Goal: Task Accomplishment & Management: Manage account settings

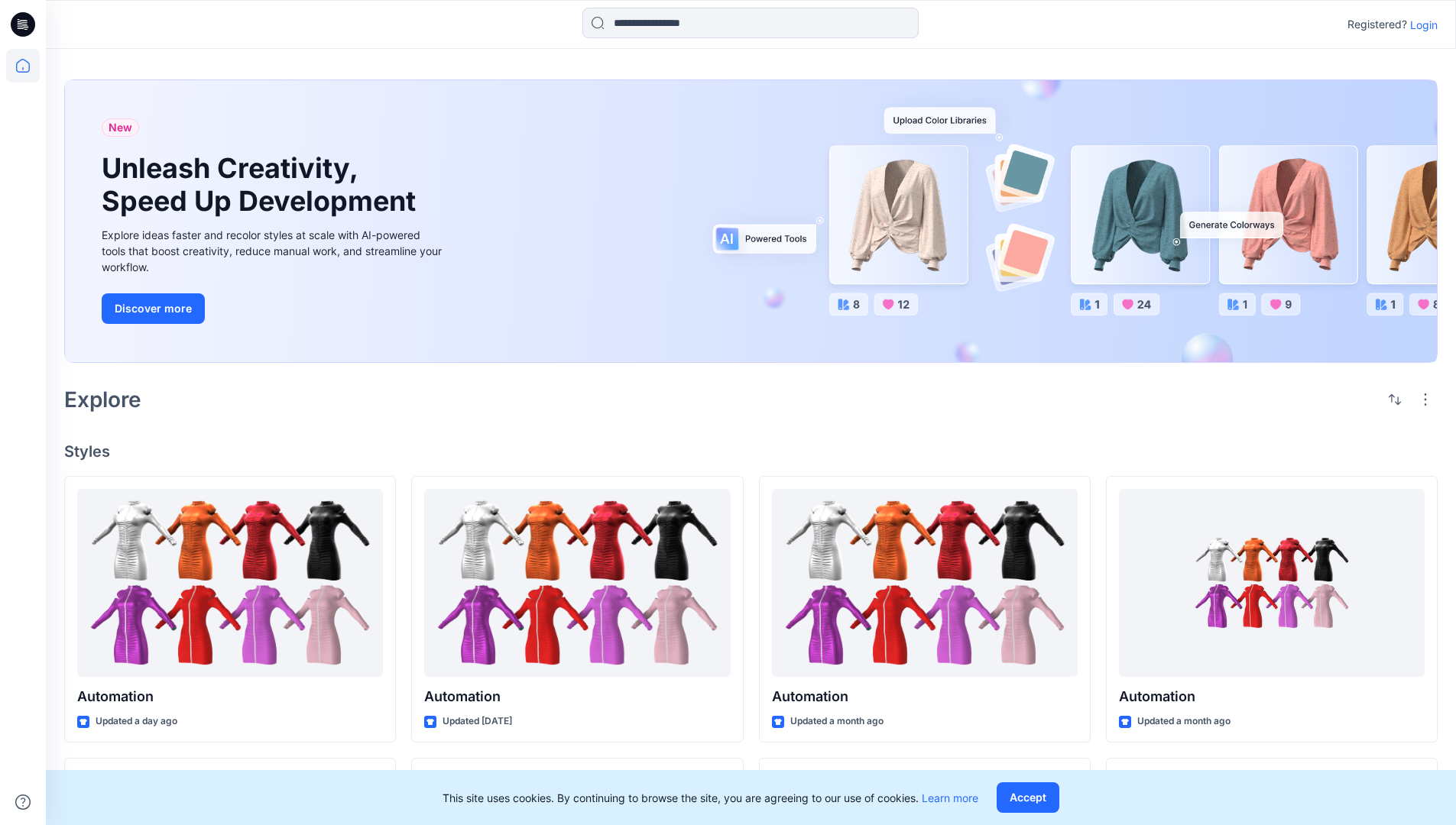
click at [1420, 24] on p "Login" at bounding box center [1423, 24] width 27 height 16
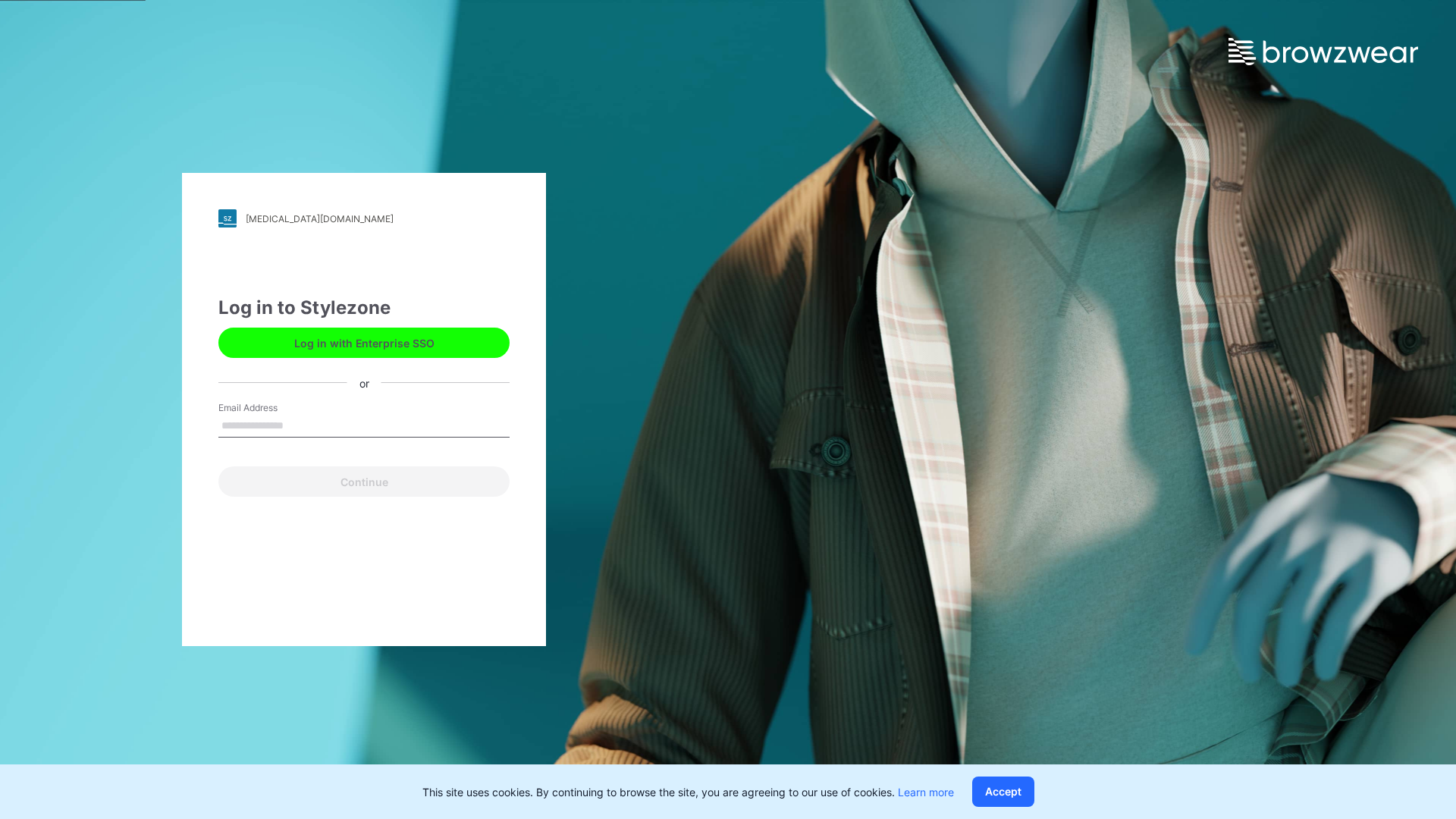
click at [300, 425] on input "Email Address" at bounding box center [364, 426] width 291 height 23
type input "**********"
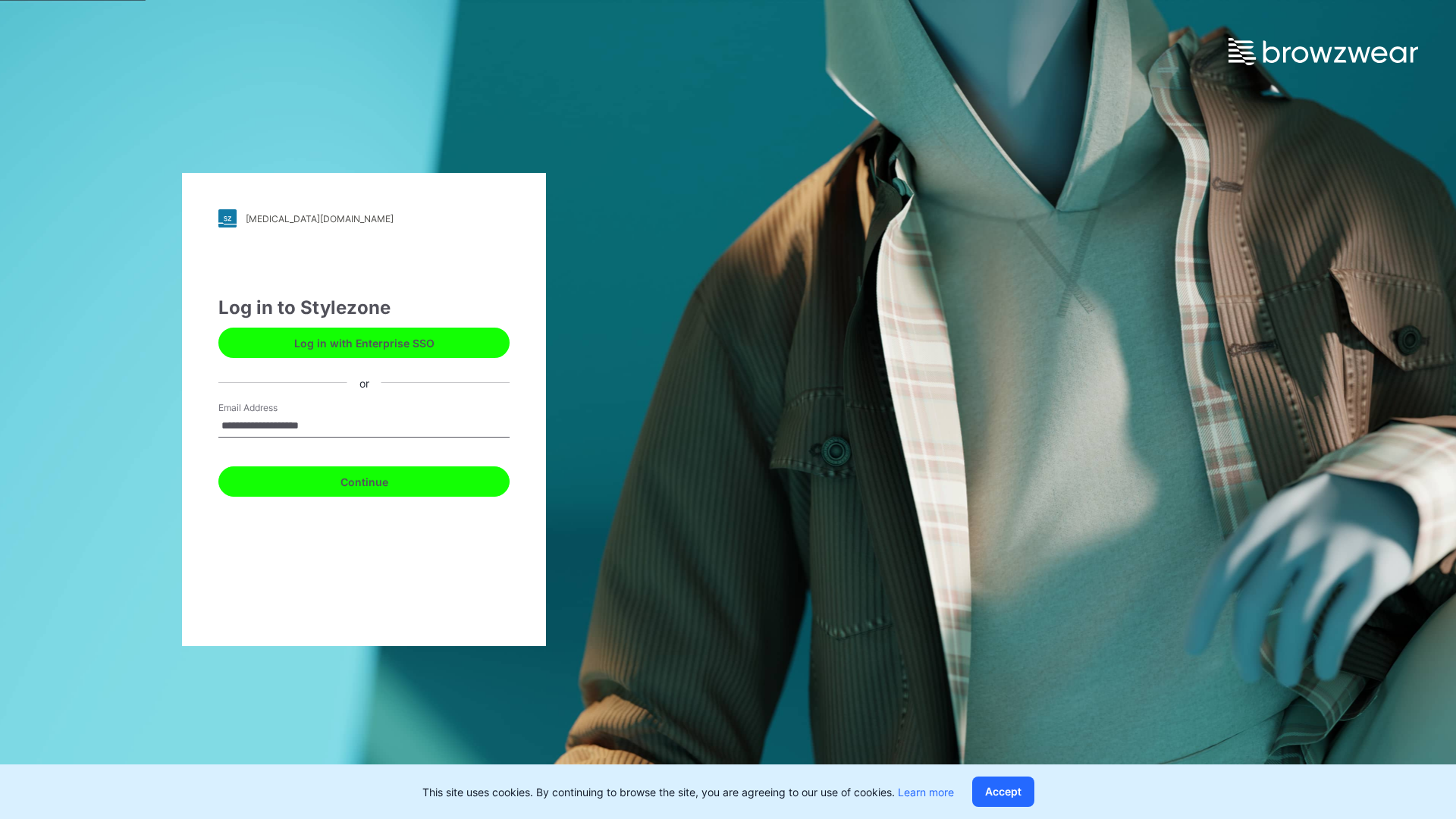
click at [380, 479] on button "Continue" at bounding box center [364, 481] width 291 height 30
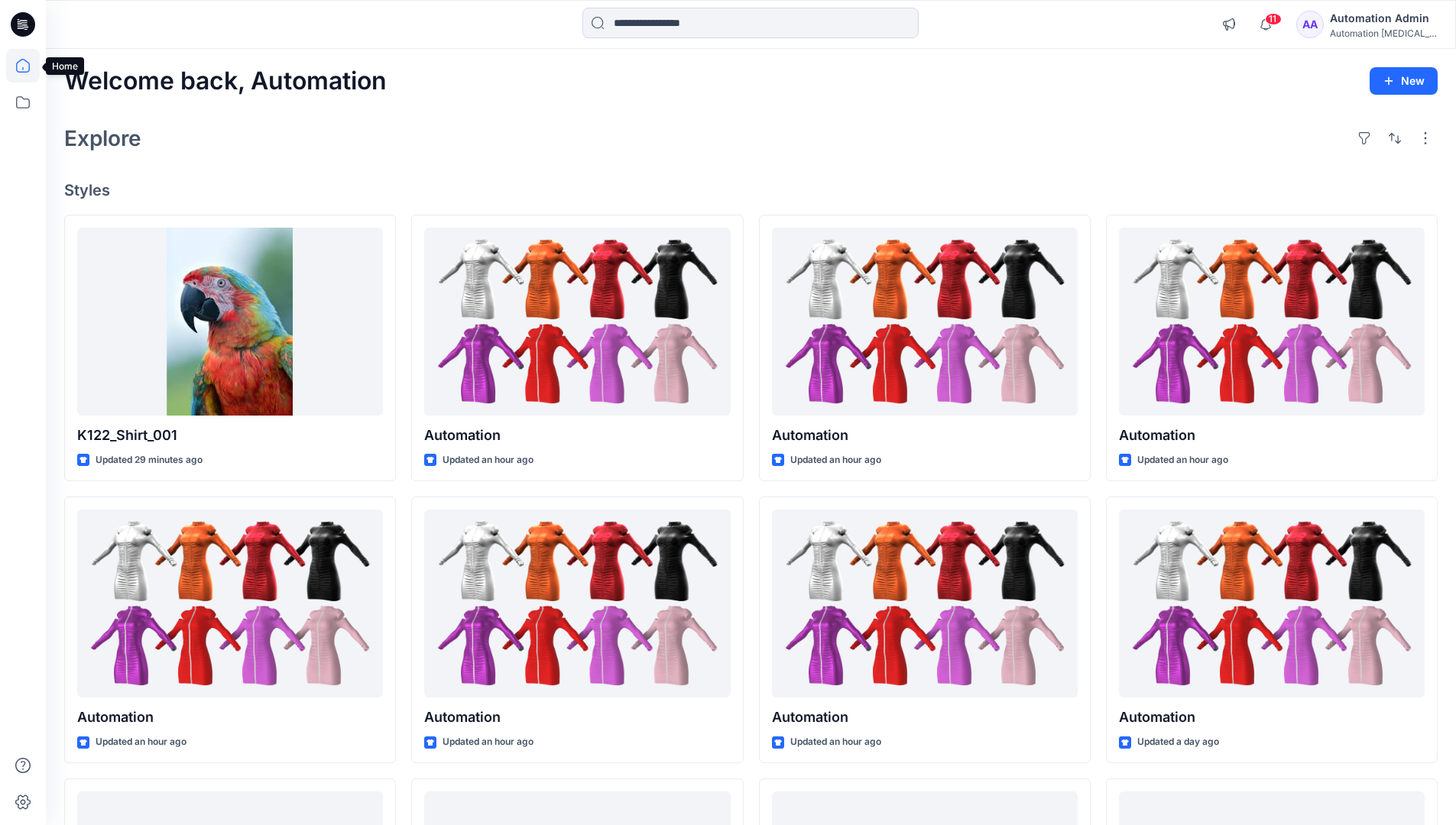
click at [29, 66] on icon at bounding box center [23, 66] width 14 height 14
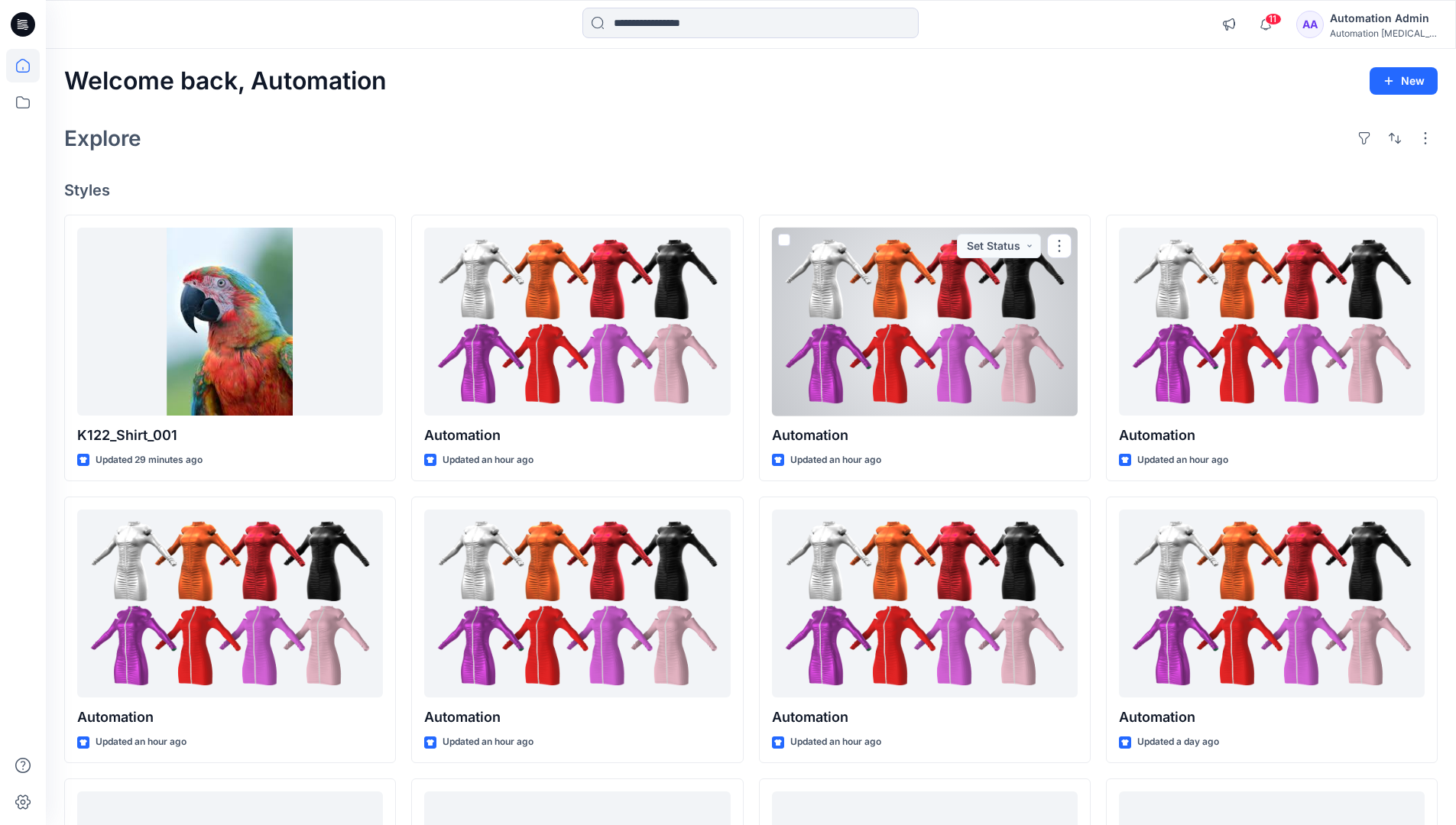
click at [1363, 22] on div "Automation Admin" at bounding box center [1383, 17] width 107 height 18
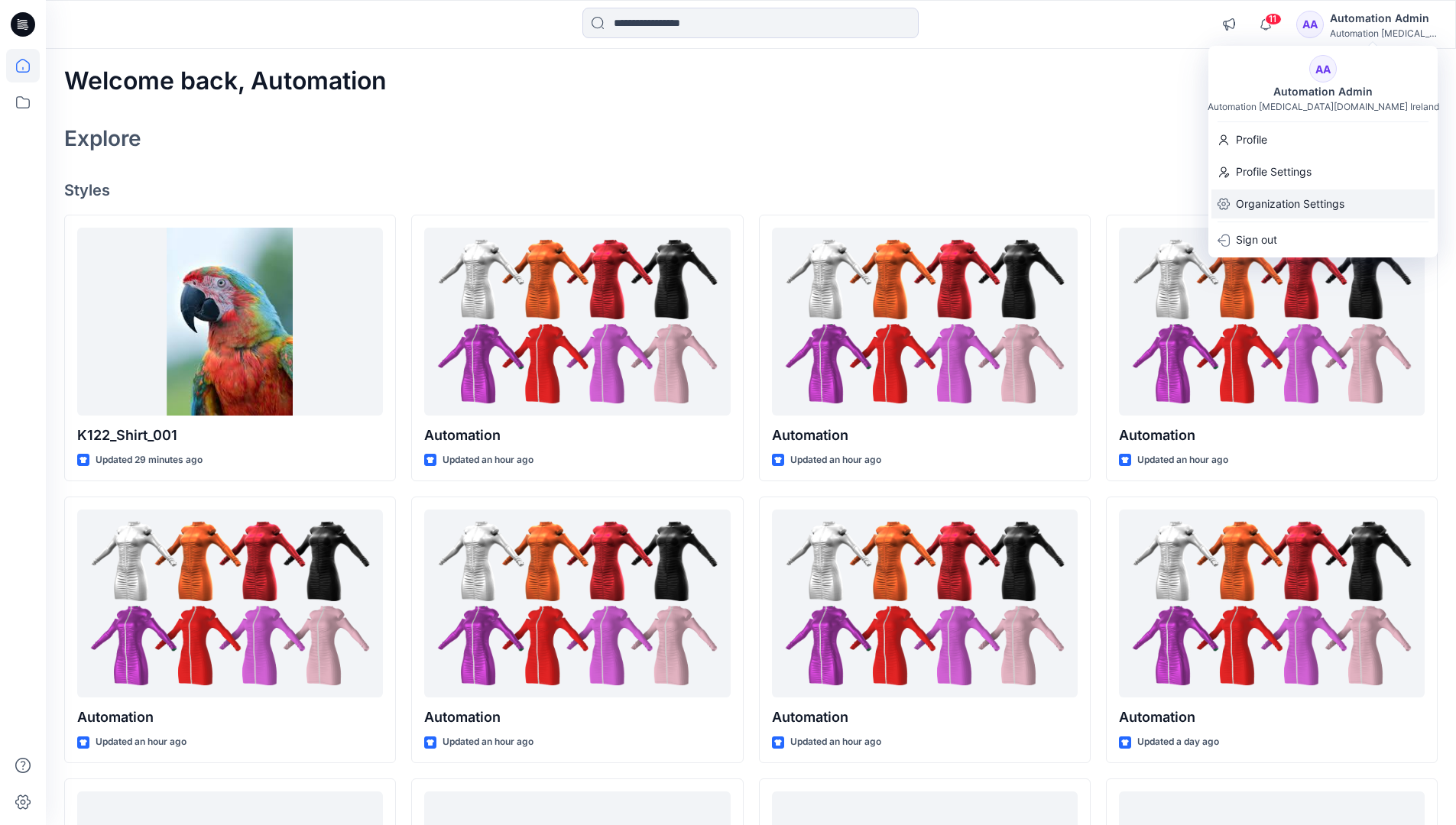
click at [1264, 212] on p "Organization Settings" at bounding box center [1290, 204] width 108 height 29
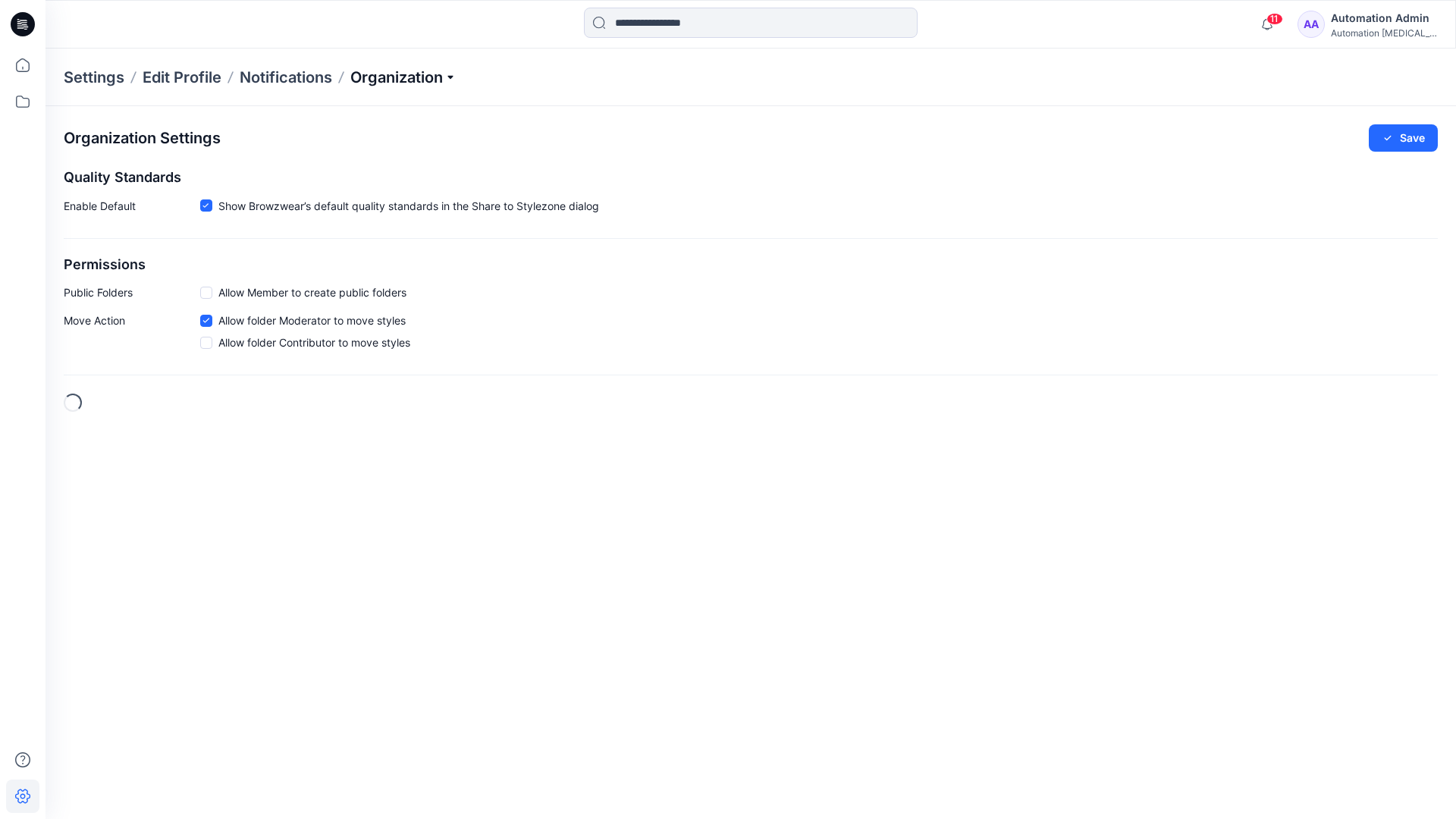
click at [436, 76] on p "Organization" at bounding box center [403, 77] width 106 height 21
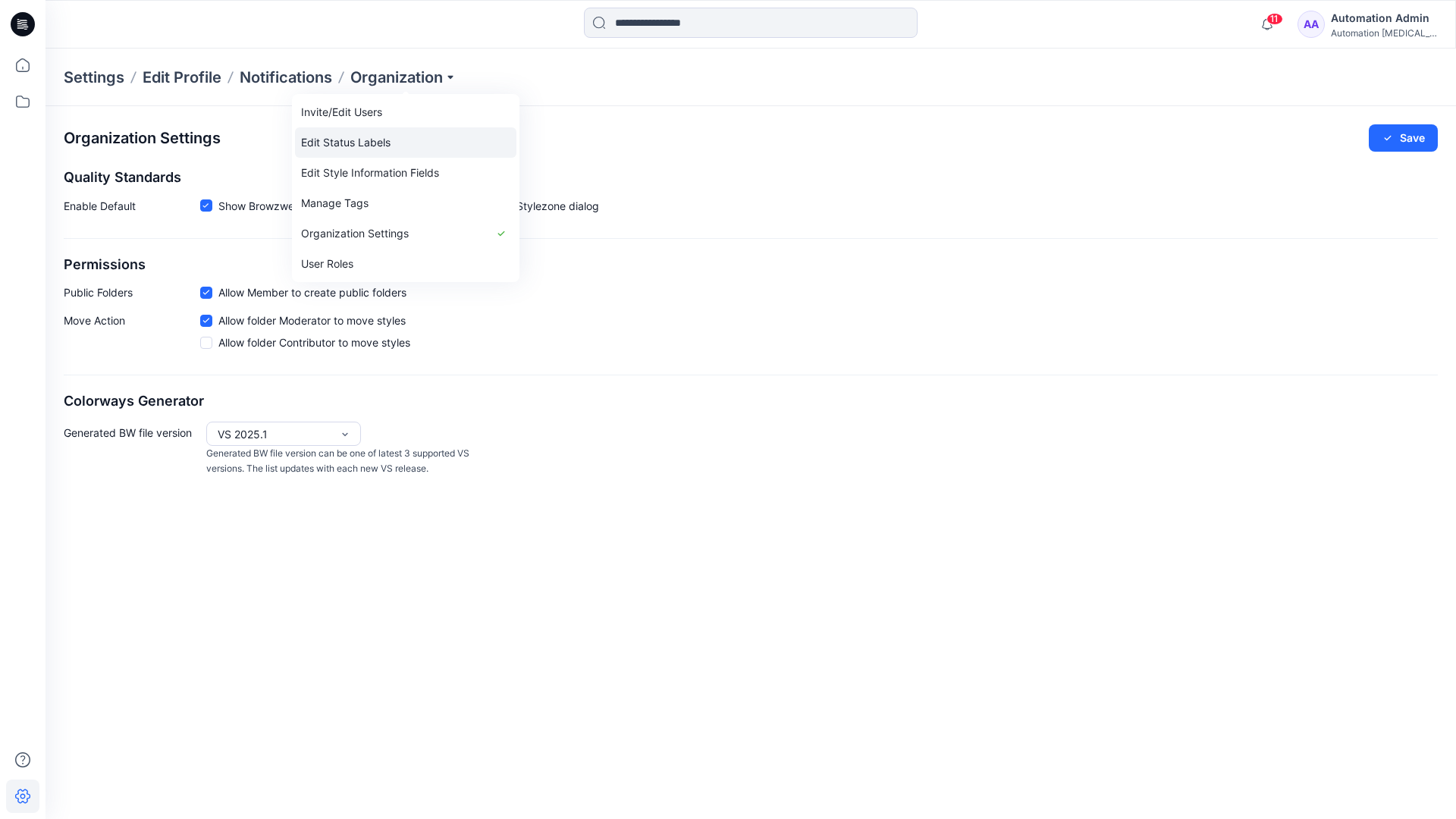
click at [373, 142] on link "Edit Status Labels" at bounding box center [405, 142] width 221 height 30
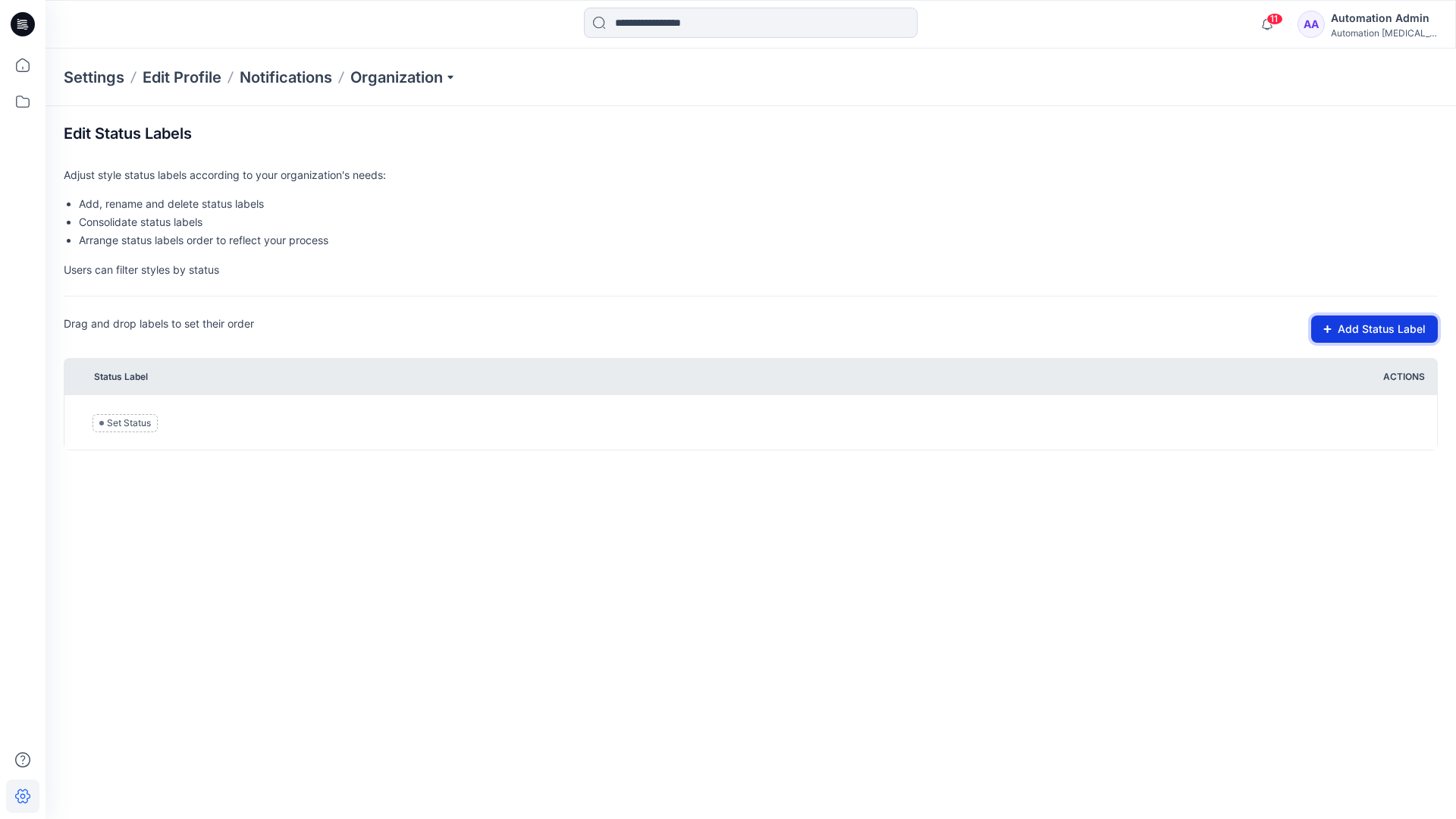
click at [1360, 331] on button "Add Status Label" at bounding box center [1374, 328] width 127 height 27
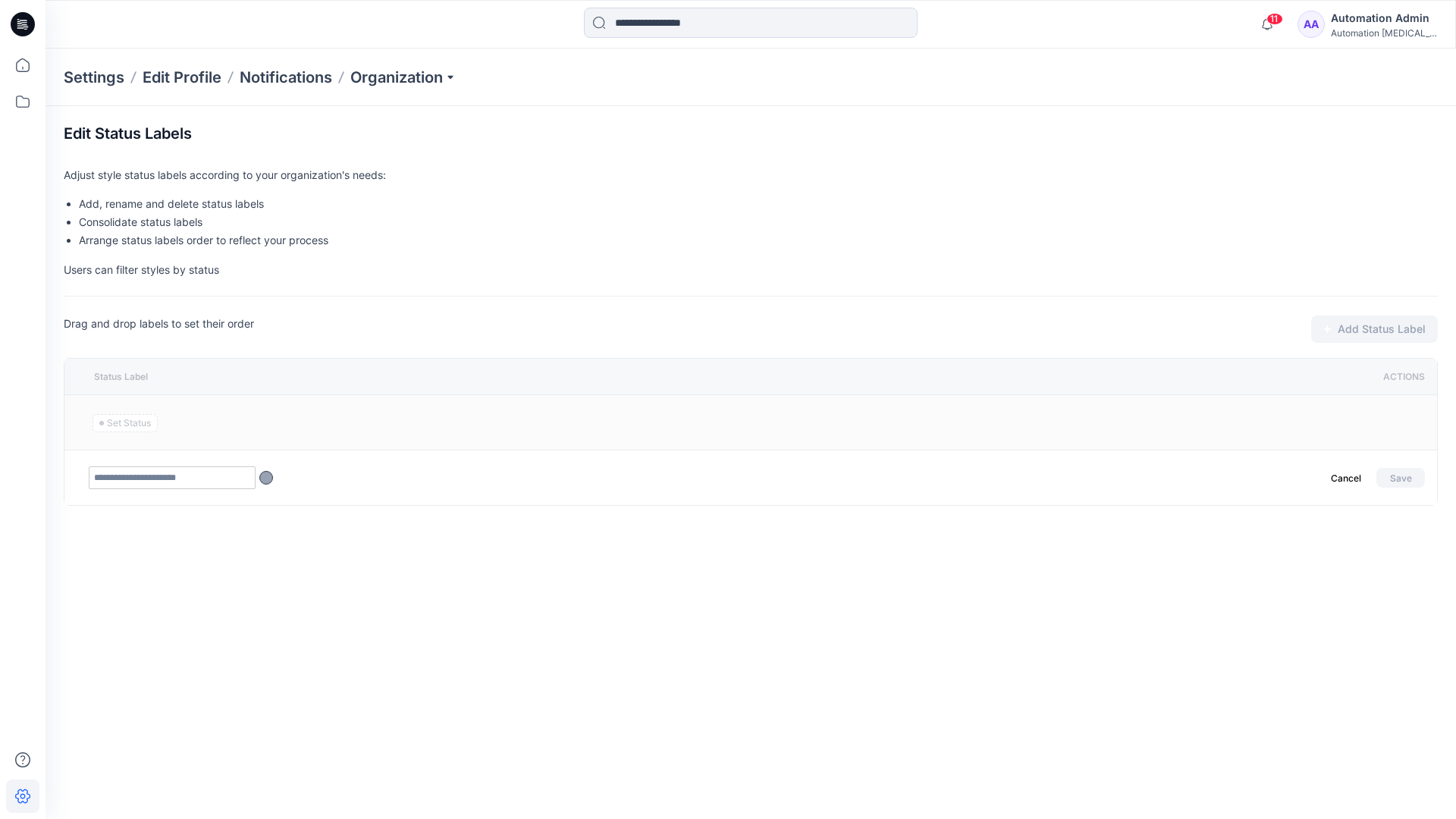
click at [202, 480] on input "text" at bounding box center [172, 478] width 167 height 23
type input "********"
click at [1394, 474] on button "Save" at bounding box center [1400, 478] width 49 height 20
click at [17, 65] on icon at bounding box center [23, 65] width 33 height 33
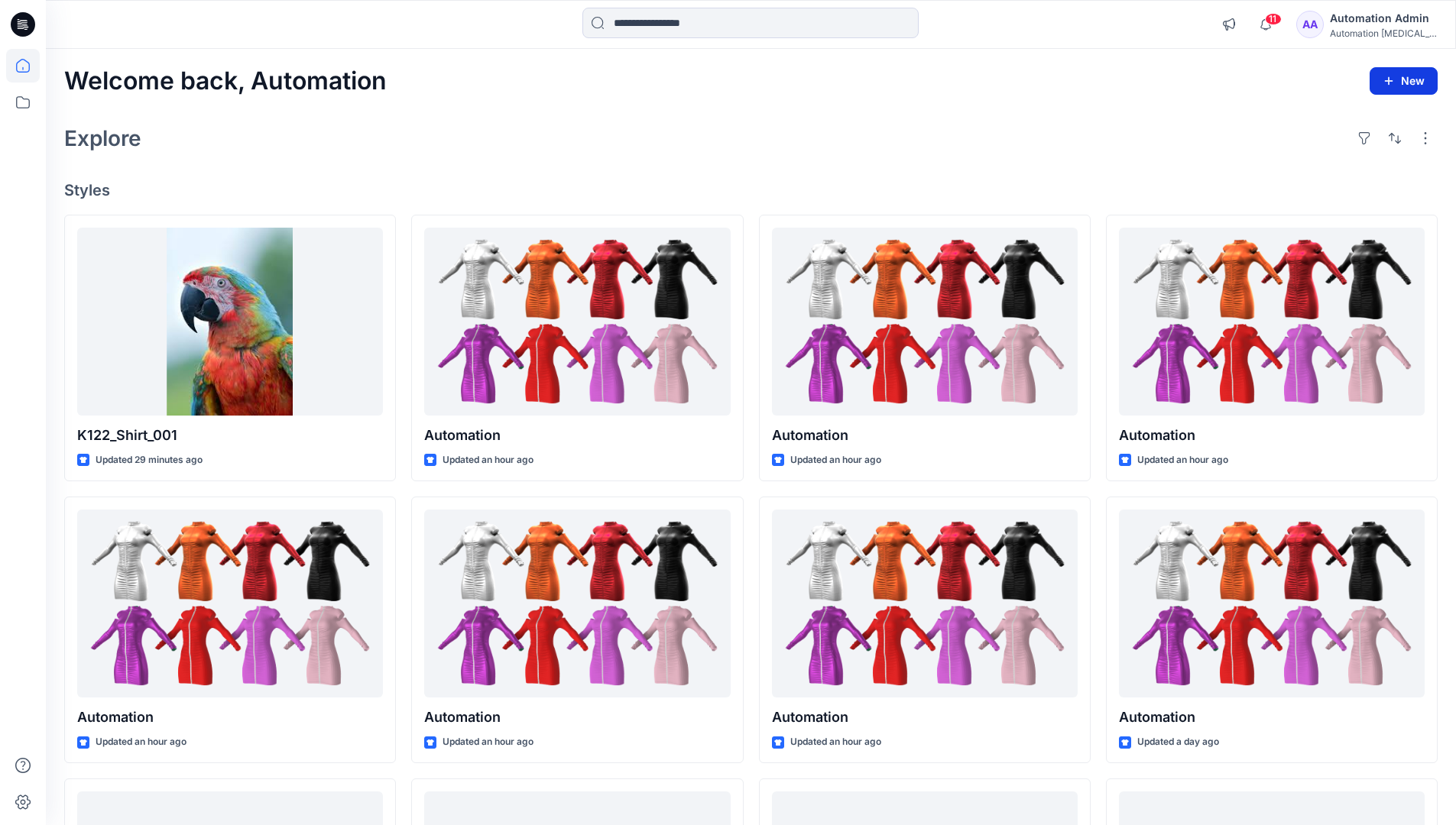
click at [1396, 86] on button "New" at bounding box center [1404, 80] width 68 height 27
click at [1361, 118] on p "New Style" at bounding box center [1355, 119] width 52 height 18
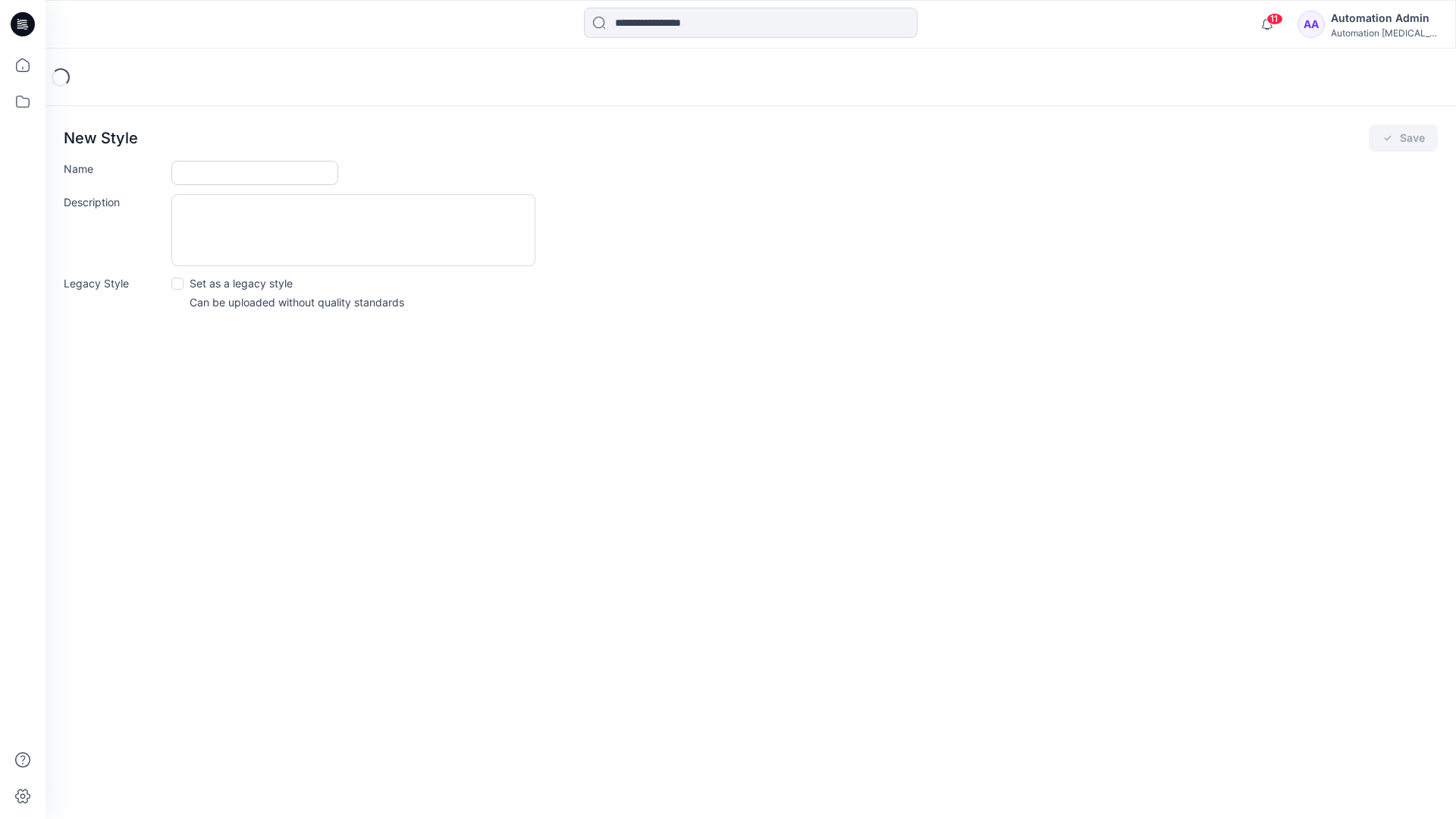
click at [239, 171] on input "Name" at bounding box center [254, 173] width 167 height 24
type input "**********"
click at [668, 229] on div "Description" at bounding box center [750, 230] width 1374 height 72
click at [1387, 142] on icon "submit" at bounding box center [1387, 138] width 12 height 12
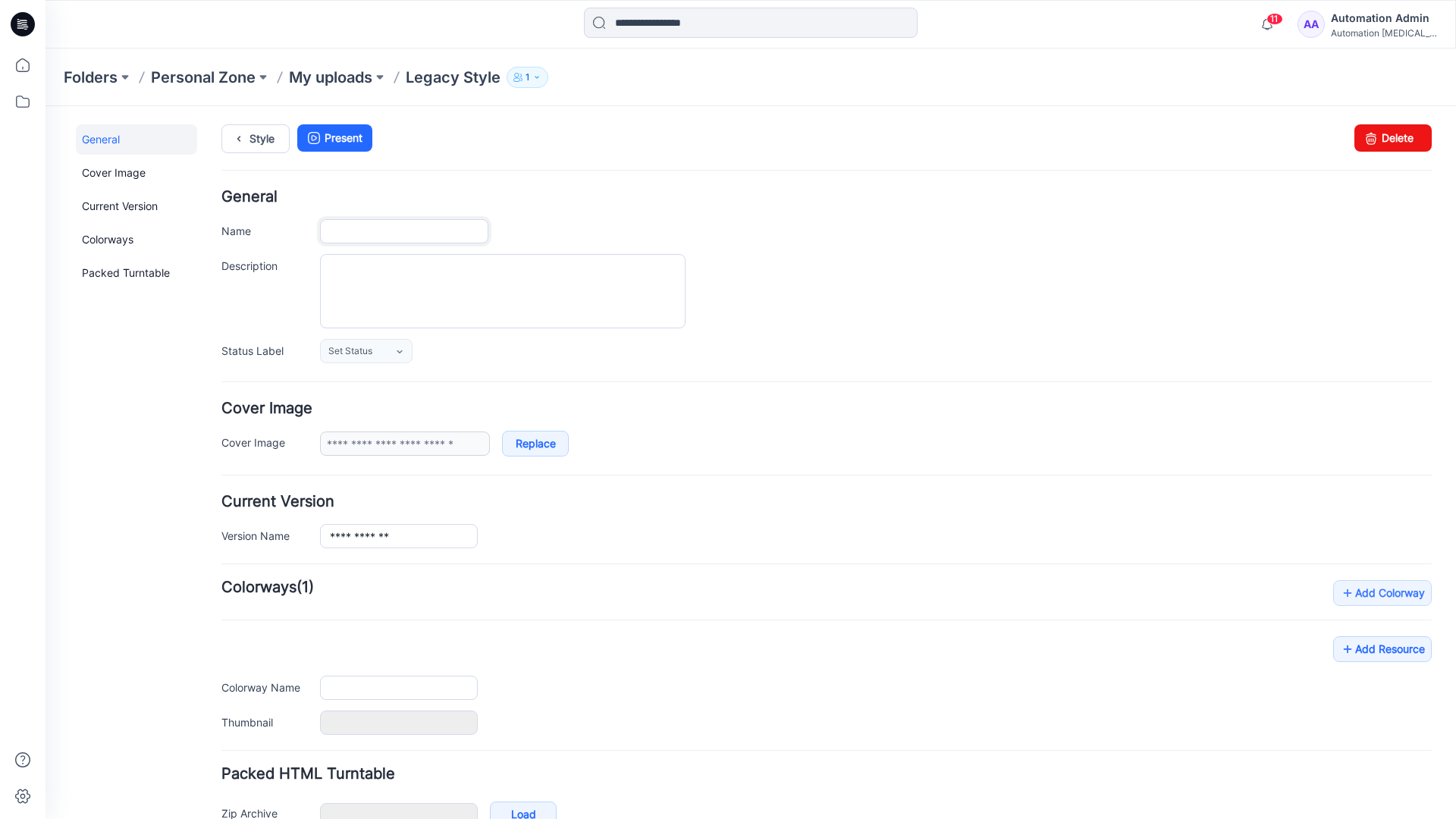
click at [422, 231] on input "Name" at bounding box center [405, 231] width 168 height 24
type input "**********"
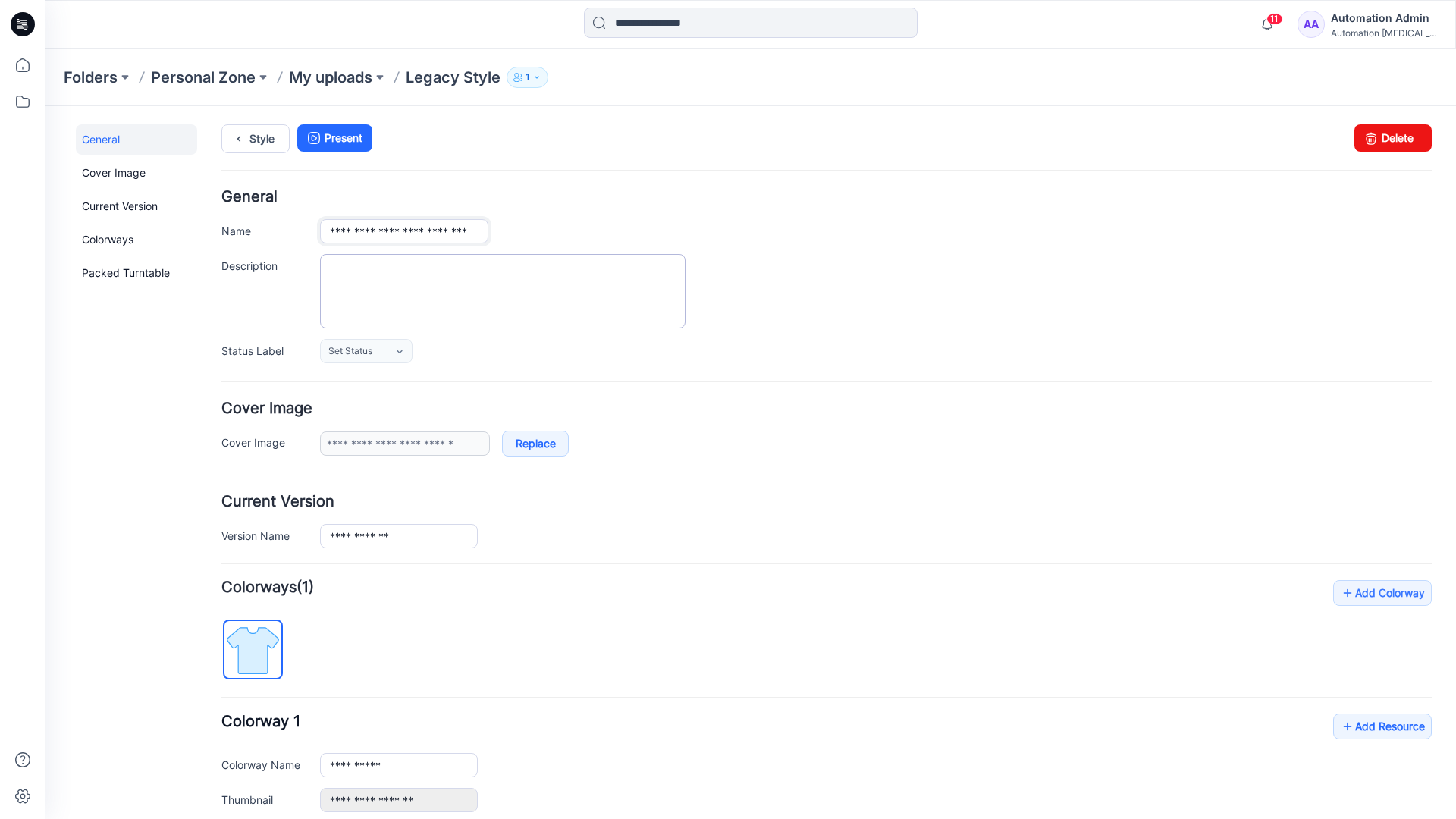
type input "**********"
click at [411, 273] on textarea "Description" at bounding box center [503, 292] width 366 height 75
type textarea "**********"
click at [400, 352] on icon at bounding box center [399, 351] width 5 height 3
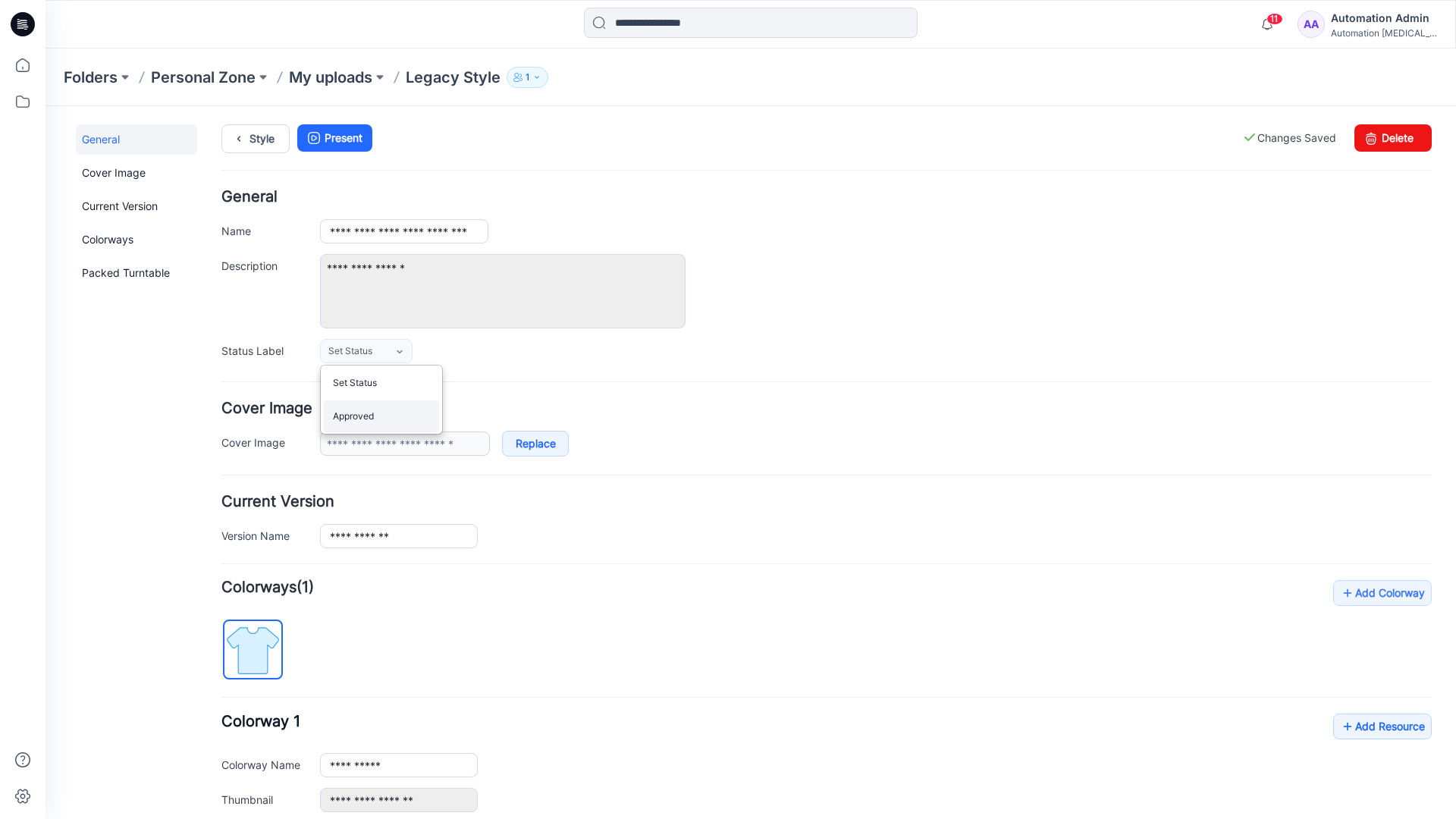
click at [375, 424] on link "Approved" at bounding box center [381, 416] width 115 height 32
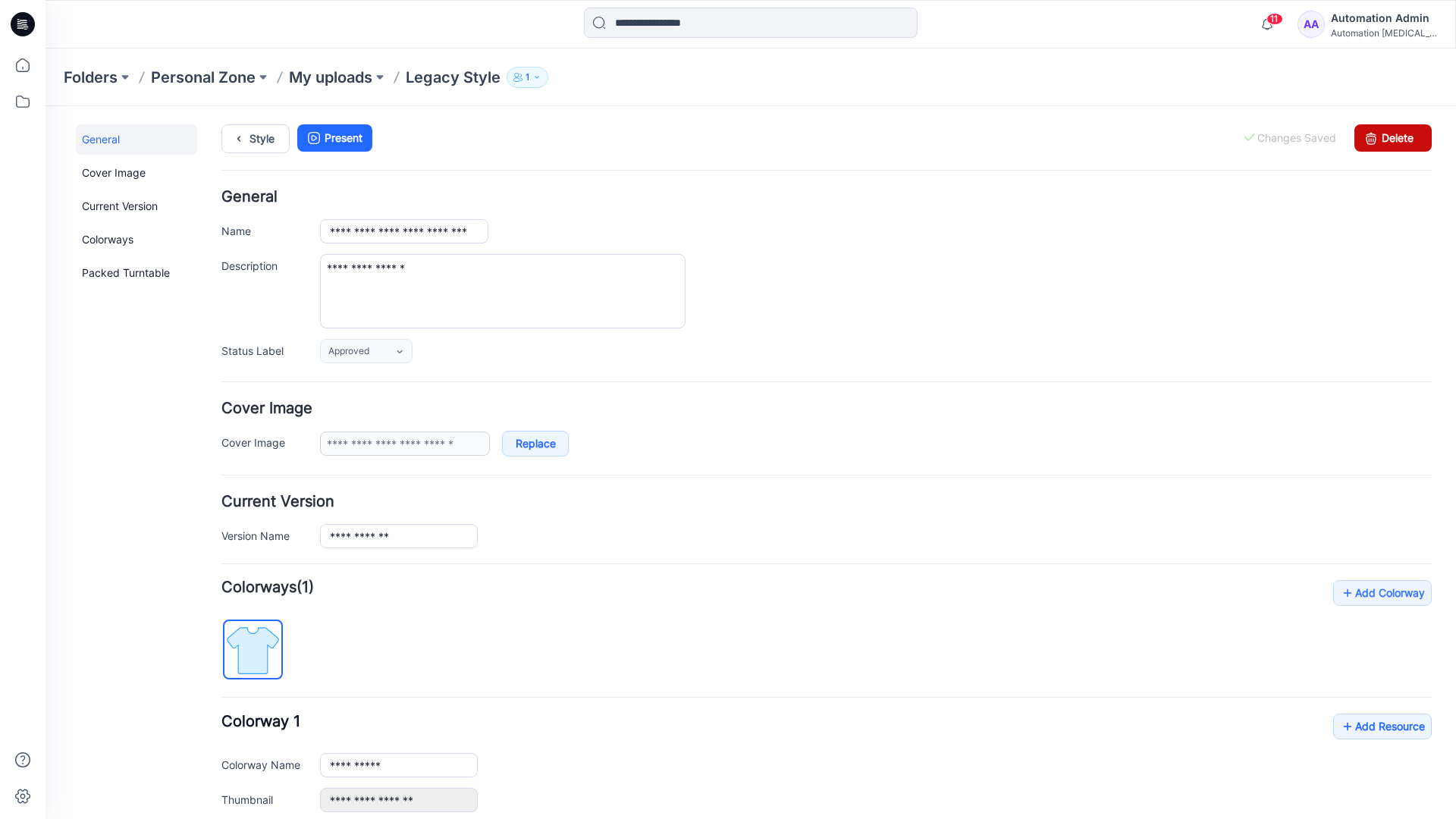
click at [1384, 137] on link "Delete" at bounding box center [1393, 137] width 77 height 27
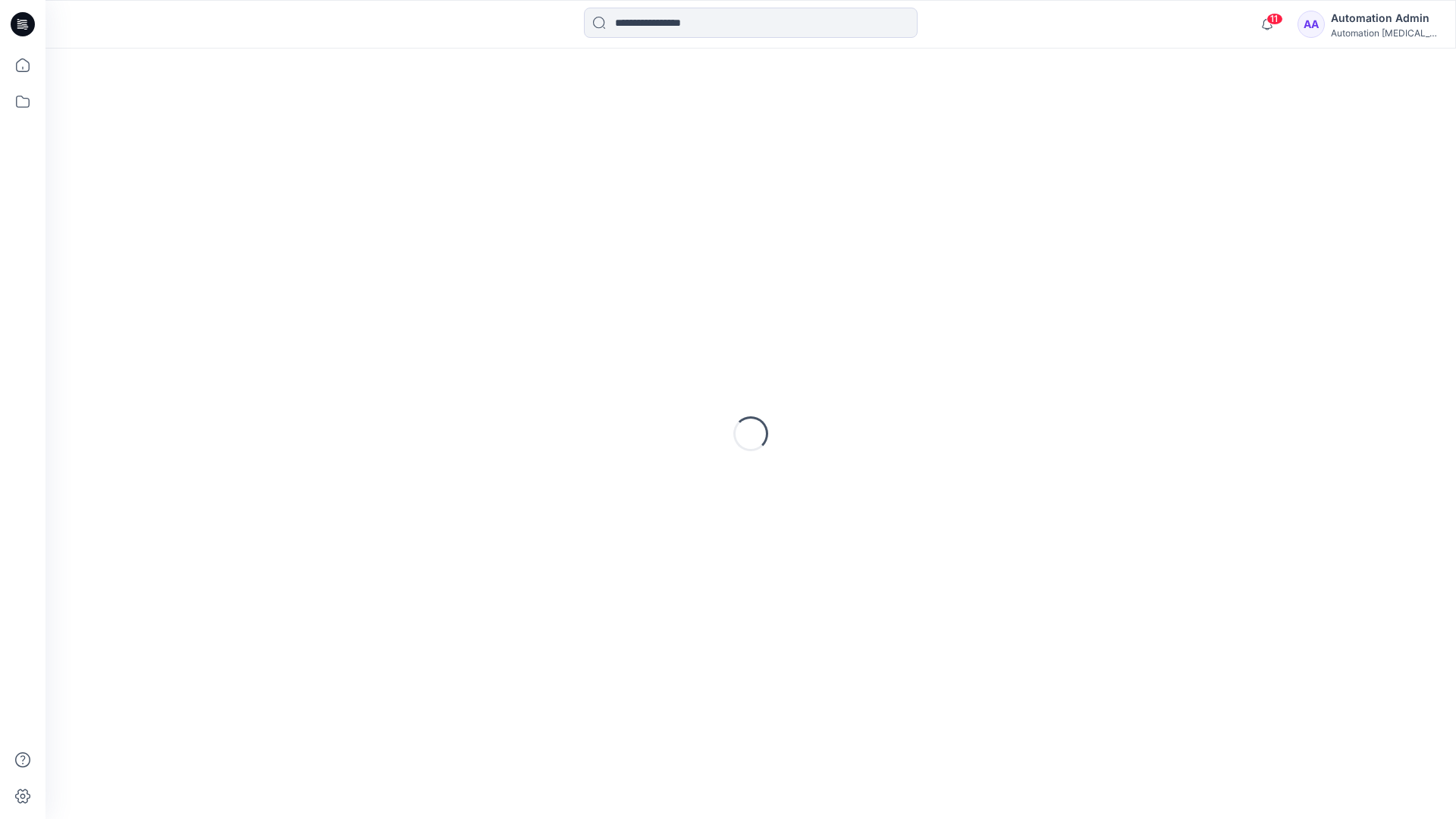
click at [1370, 26] on div "Automation Admin" at bounding box center [1384, 17] width 106 height 18
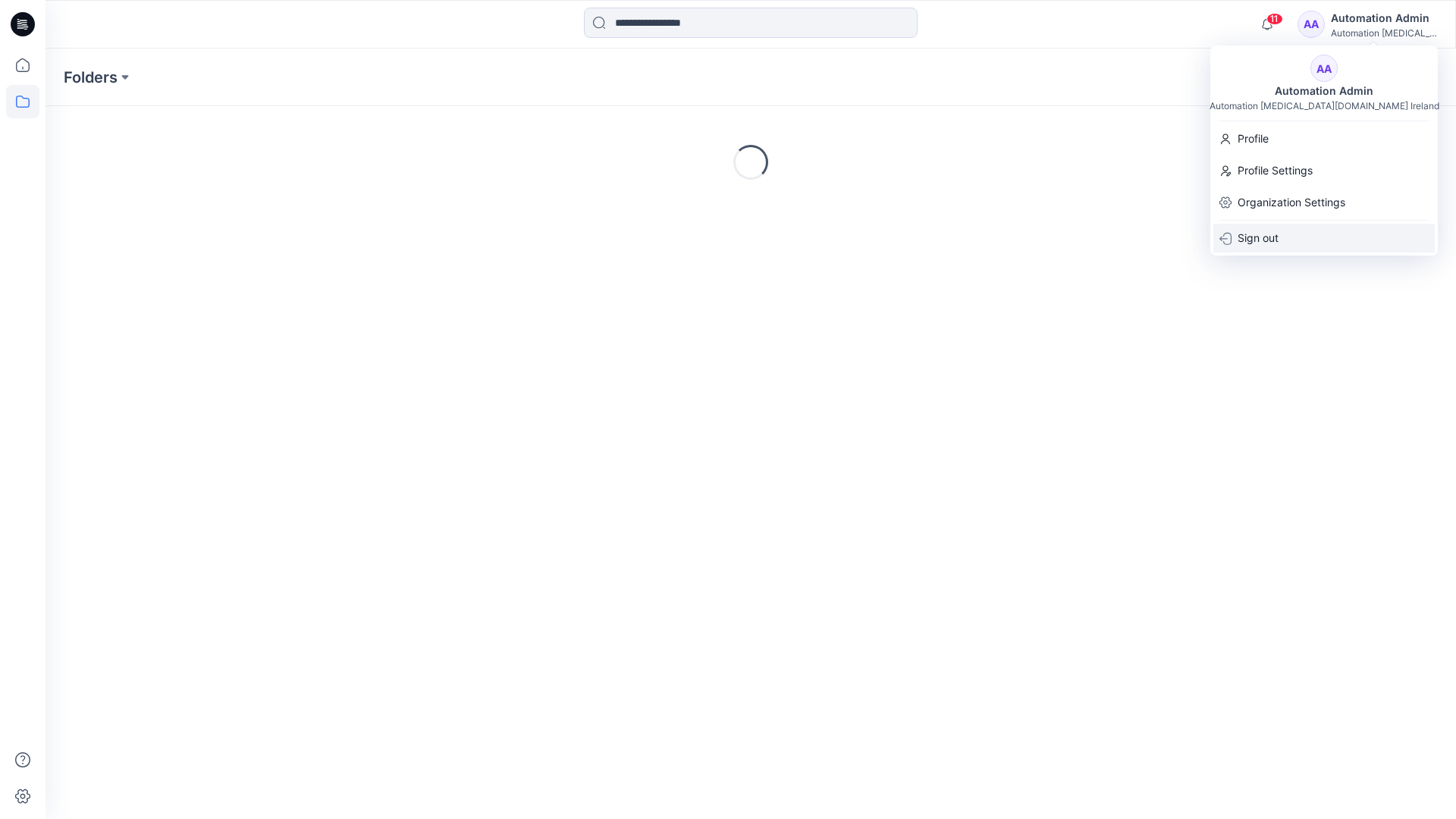
click at [1275, 237] on p "Sign out" at bounding box center [1257, 238] width 41 height 29
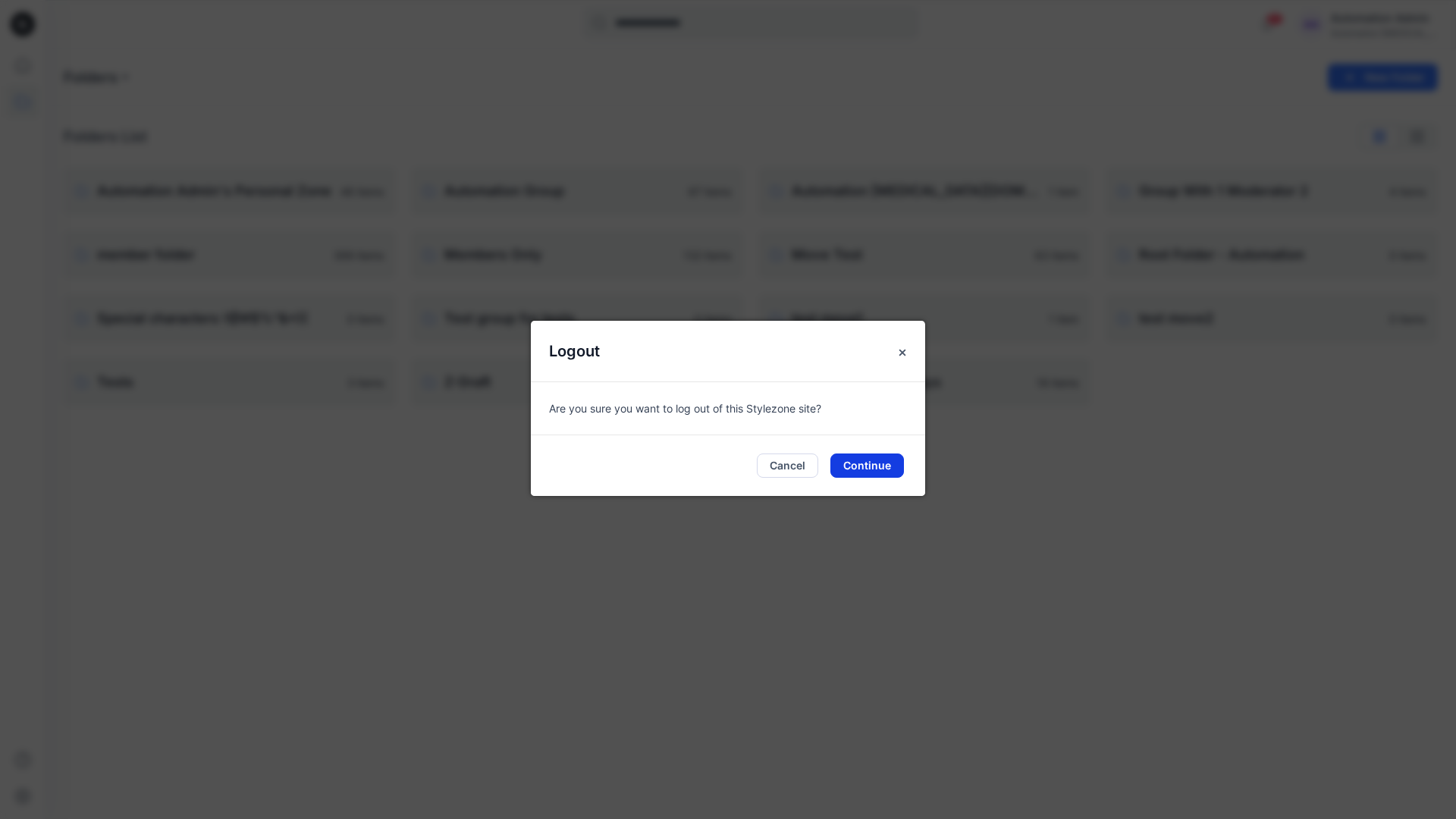
click at [875, 464] on button "Continue" at bounding box center [866, 466] width 74 height 24
